Goal: Information Seeking & Learning: Understand process/instructions

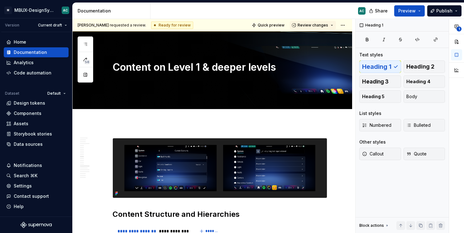
scroll to position [715, 0]
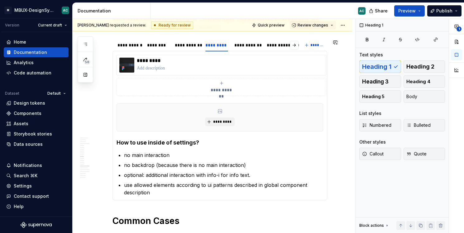
type textarea "*"
click at [171, 176] on p "optional: additional interaction with info-i for info text." at bounding box center [223, 175] width 199 height 7
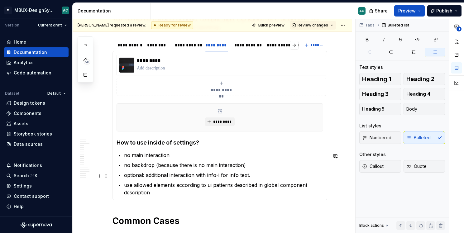
click at [264, 176] on p "optional: additional interaction with info-i for info text." at bounding box center [223, 175] width 199 height 7
click at [252, 177] on p "optional: additional interaction with info-i for info text (FUP2 or later" at bounding box center [223, 175] width 199 height 7
click at [252, 177] on p "optional: additional interaction with info-i for info text (supportetFUP2 or la…" at bounding box center [223, 175] width 199 height 7
click at [320, 177] on p "optional: additional interaction with info-i for info text (New! supportetFUP2 …" at bounding box center [223, 175] width 199 height 7
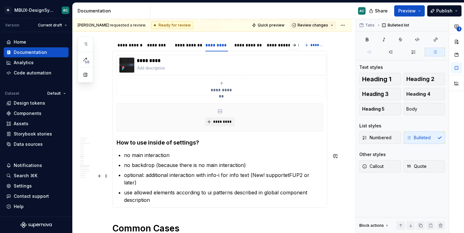
click at [288, 176] on p "optional: additional interaction with info-i for info text (New! supportetFUP2 …" at bounding box center [223, 179] width 199 height 15
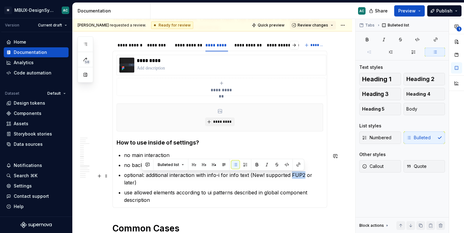
drag, startPoint x: 304, startPoint y: 175, endPoint x: 292, endPoint y: 175, distance: 12.5
click at [292, 175] on p "optional: additional interaction with info-i for info text (New! supported FUP2…" at bounding box center [223, 179] width 199 height 15
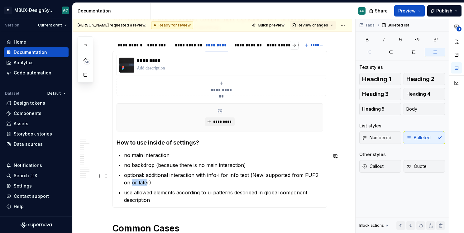
drag, startPoint x: 139, startPoint y: 185, endPoint x: 118, endPoint y: 185, distance: 21.5
click at [118, 185] on section-item-column "**********" at bounding box center [220, 129] width 207 height 149
click at [172, 197] on p "use allowed elements according to ui patterns described in global component des…" at bounding box center [223, 196] width 199 height 15
click at [268, 175] on p "optional: additional interaction with info-i for info text (New! supported from…" at bounding box center [223, 179] width 199 height 15
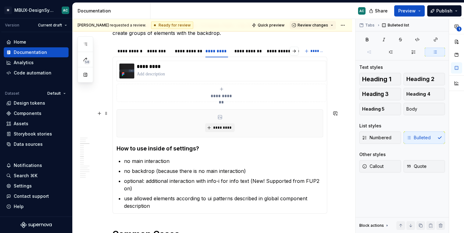
scroll to position [712, 0]
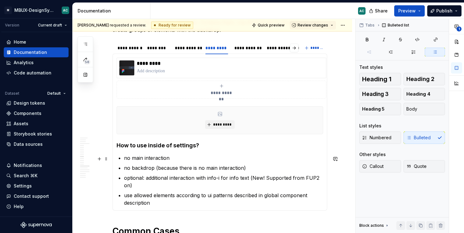
click at [146, 160] on p "no main interaction" at bounding box center [223, 157] width 199 height 7
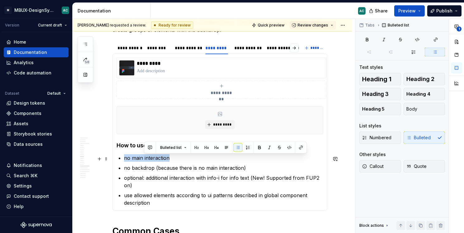
click at [146, 160] on p "no main interaction" at bounding box center [223, 157] width 199 height 7
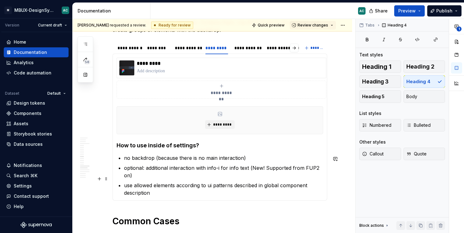
click at [161, 188] on p "use allowed elements according to ui patterns described in global component des…" at bounding box center [223, 189] width 199 height 15
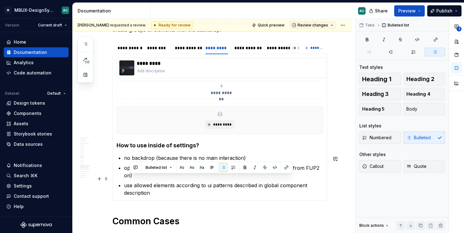
drag, startPoint x: 161, startPoint y: 188, endPoint x: 134, endPoint y: 177, distance: 29.1
click at [134, 182] on p "use allowed elements according to ui patterns described in global component des…" at bounding box center [223, 189] width 199 height 15
click at [175, 187] on p "use allowed elements according to ui patterns described in global component des…" at bounding box center [223, 189] width 199 height 15
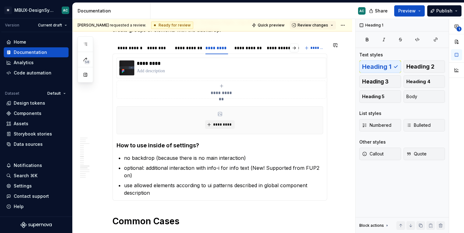
type textarea "*"
